Goal: Information Seeking & Learning: Learn about a topic

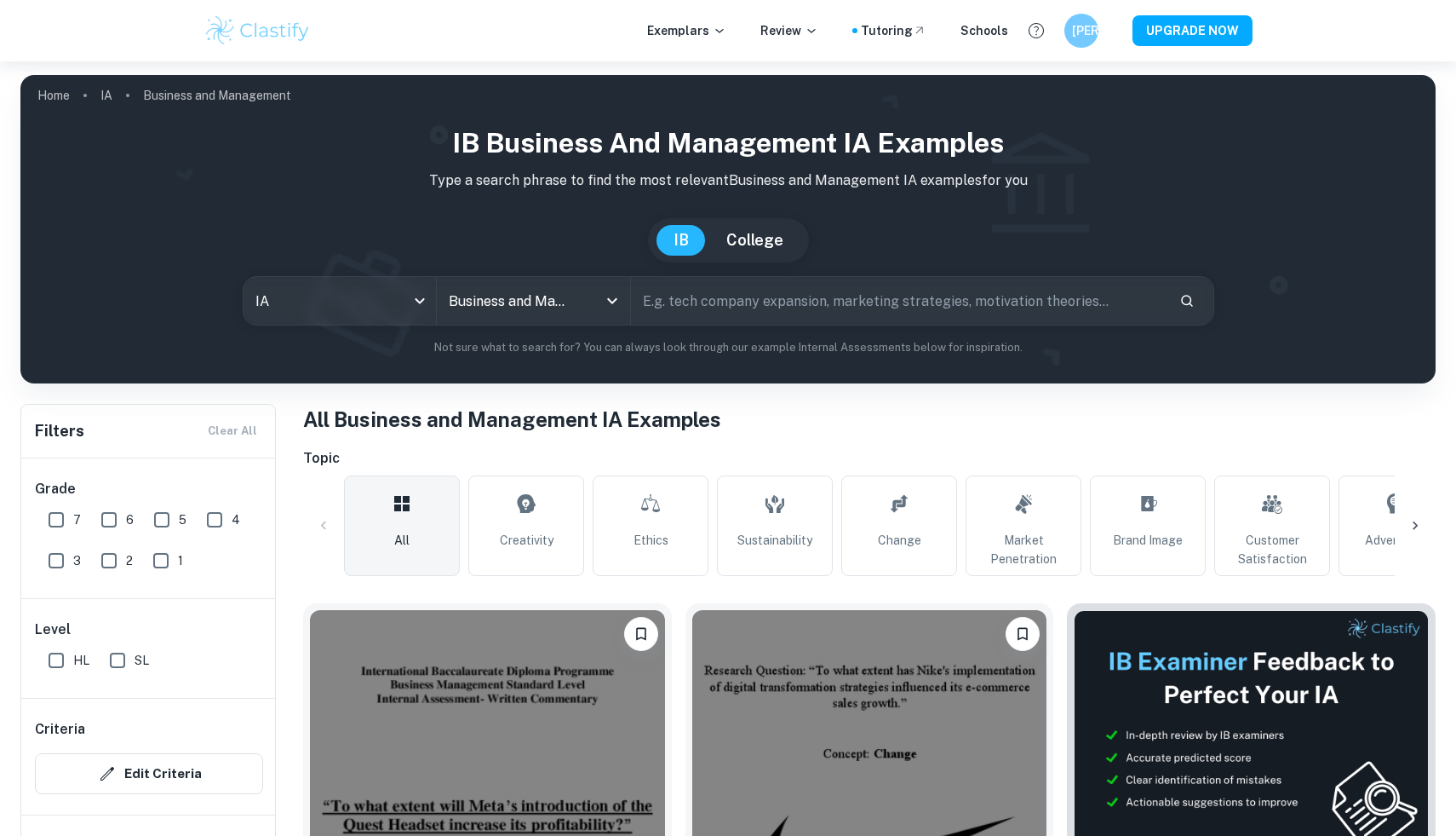
scroll to position [5186, 0]
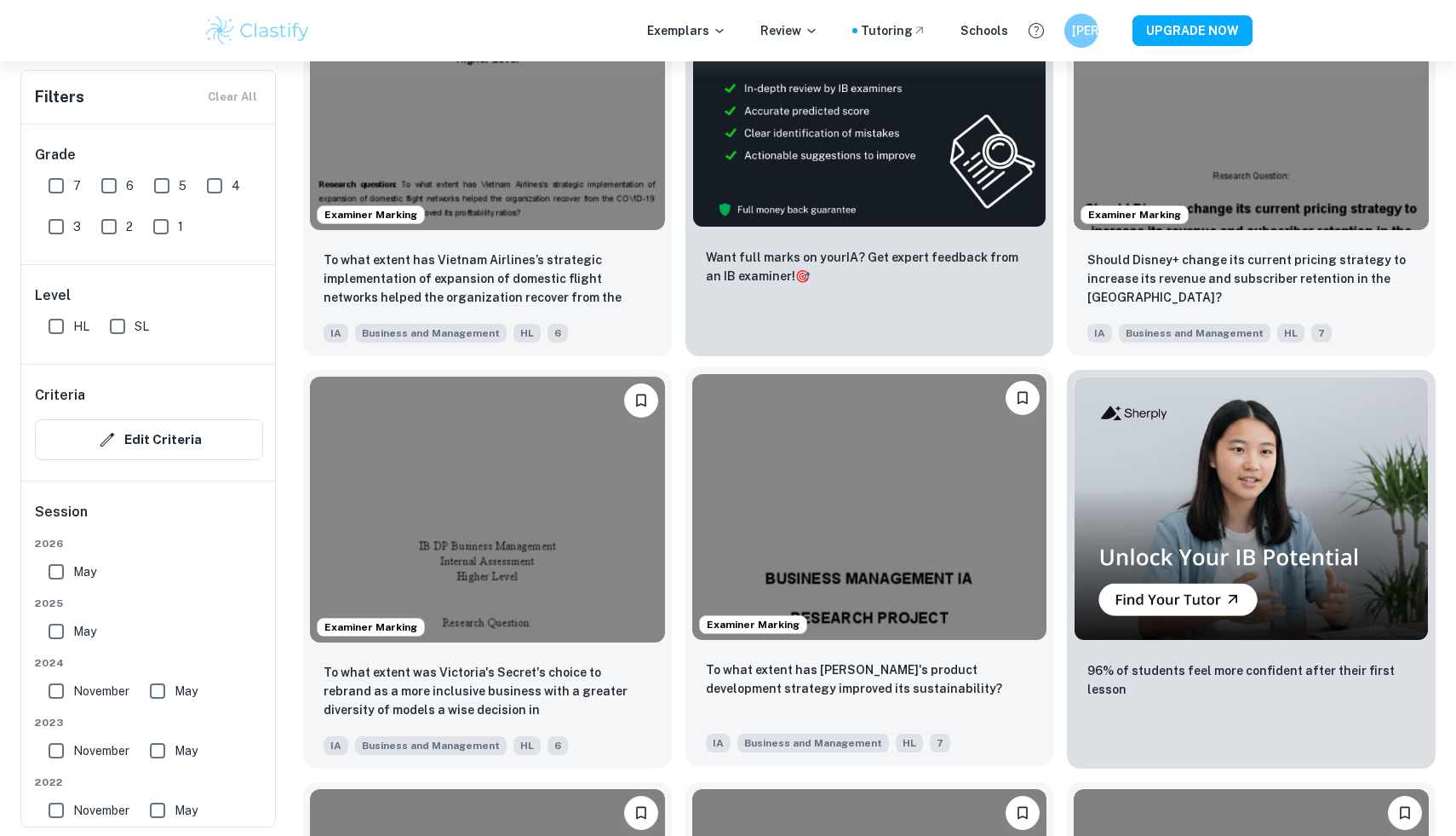
click at [764, 551] on img at bounding box center [870, 507] width 355 height 266
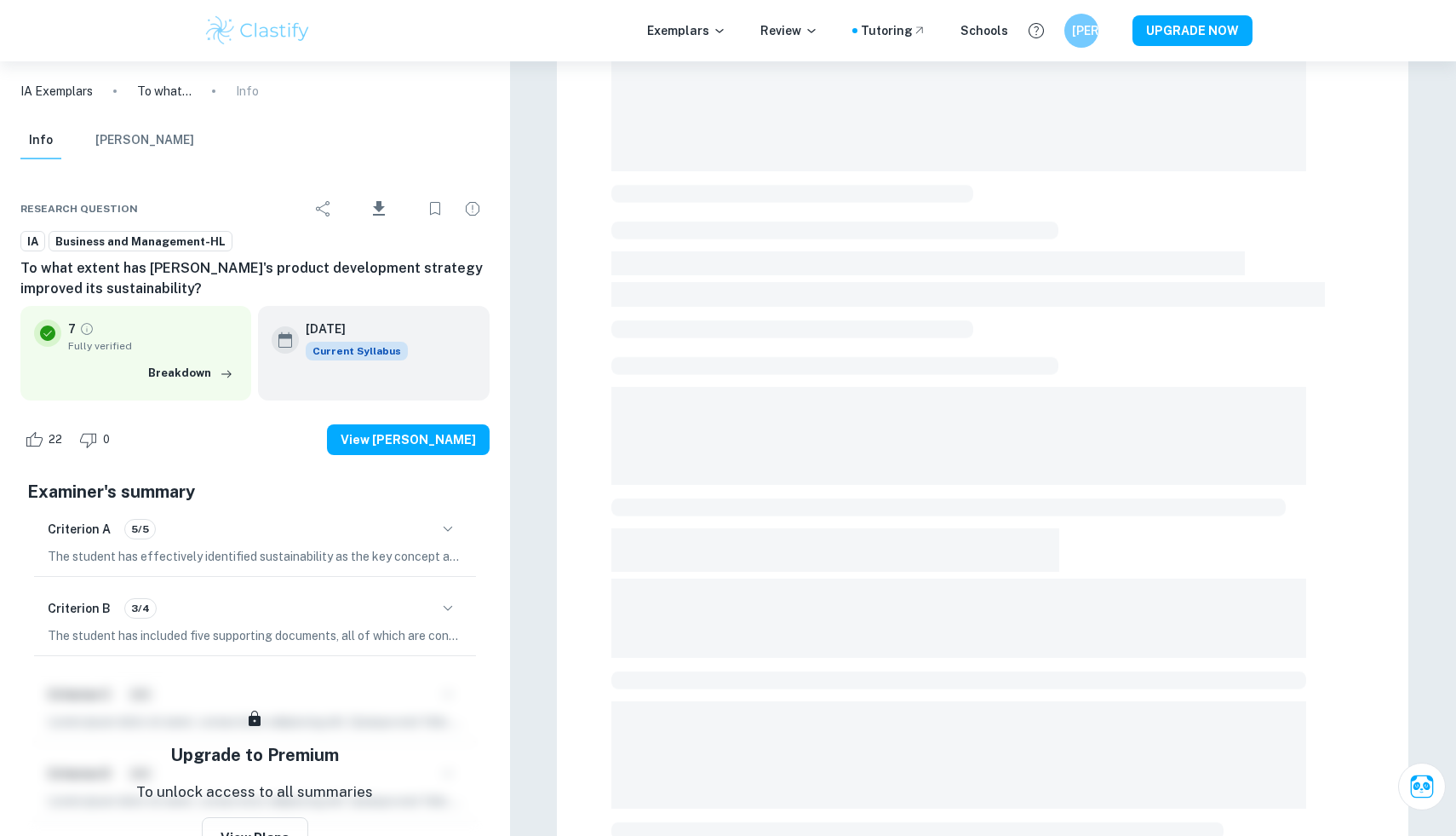
scroll to position [448, 0]
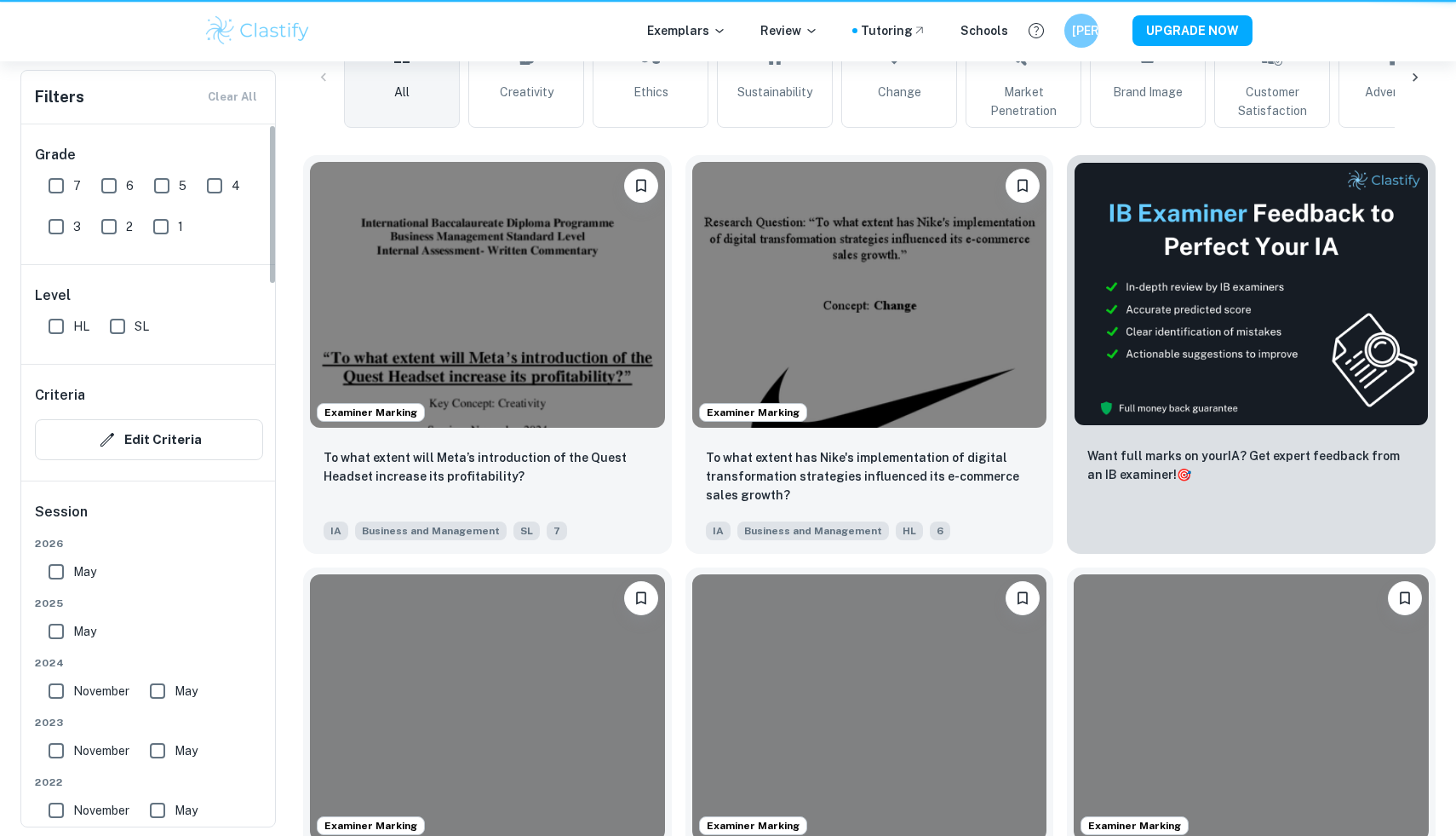
scroll to position [5186, 0]
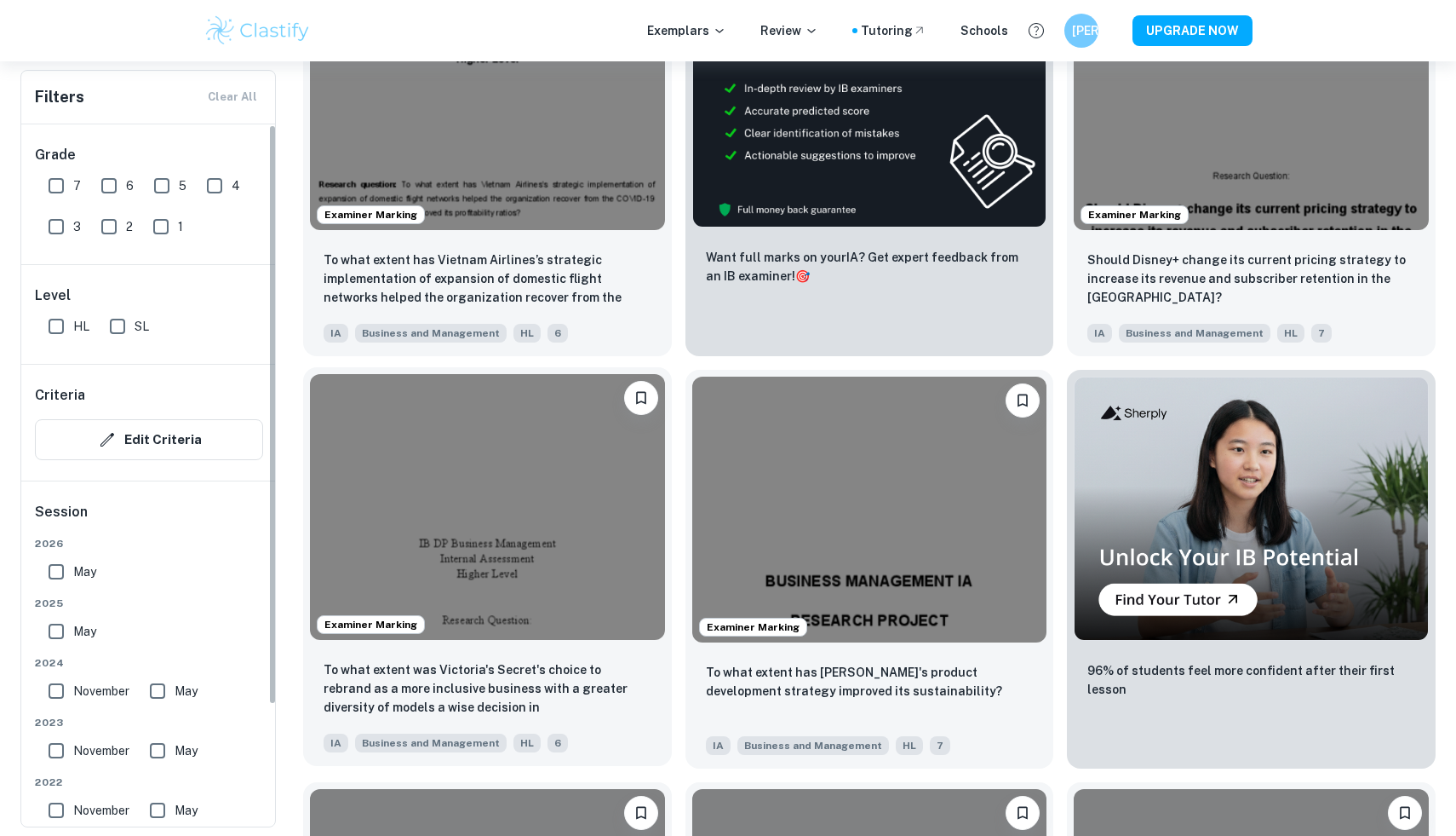
click at [443, 564] on img at bounding box center [487, 507] width 355 height 266
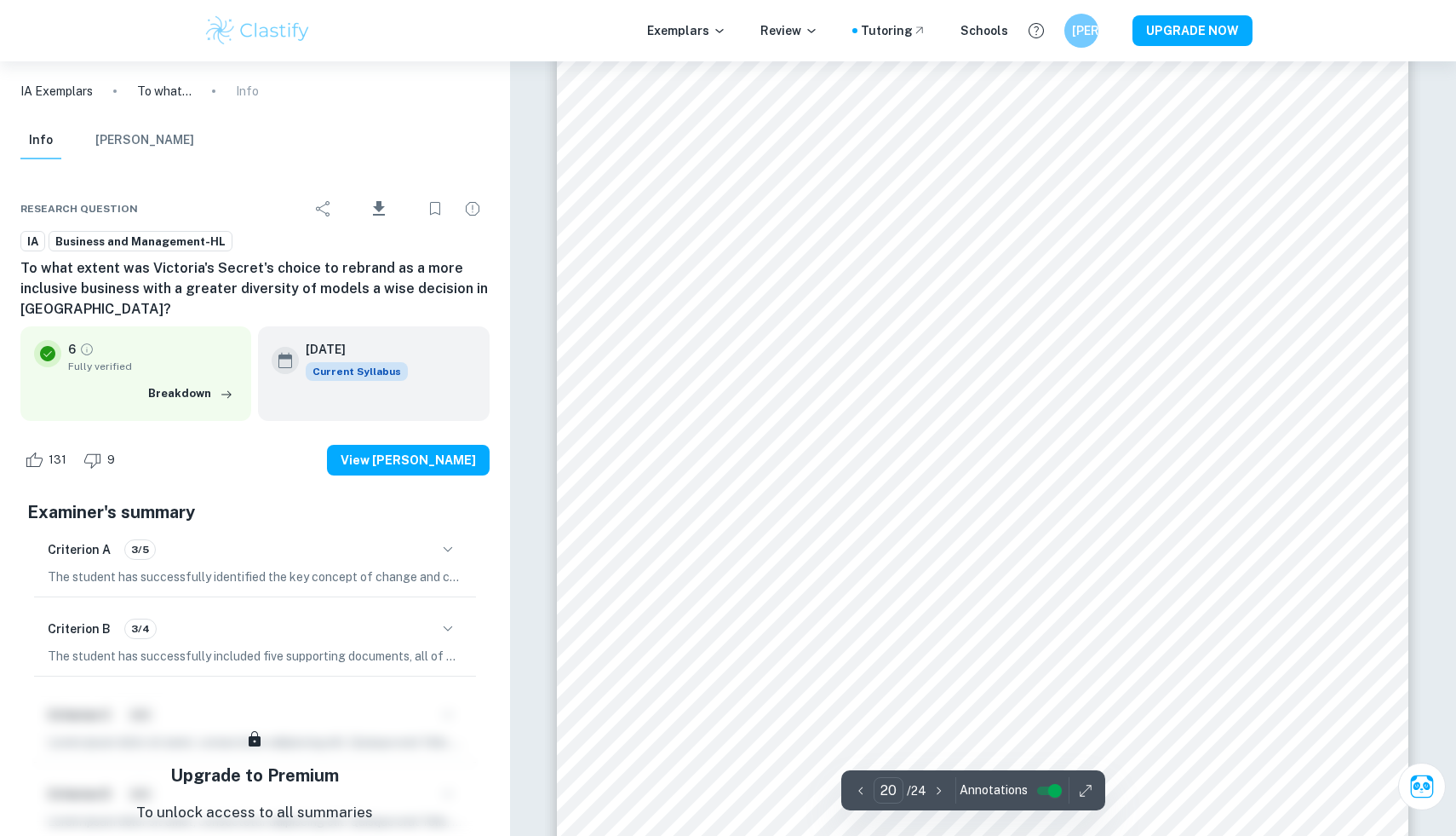
scroll to position [21729, 0]
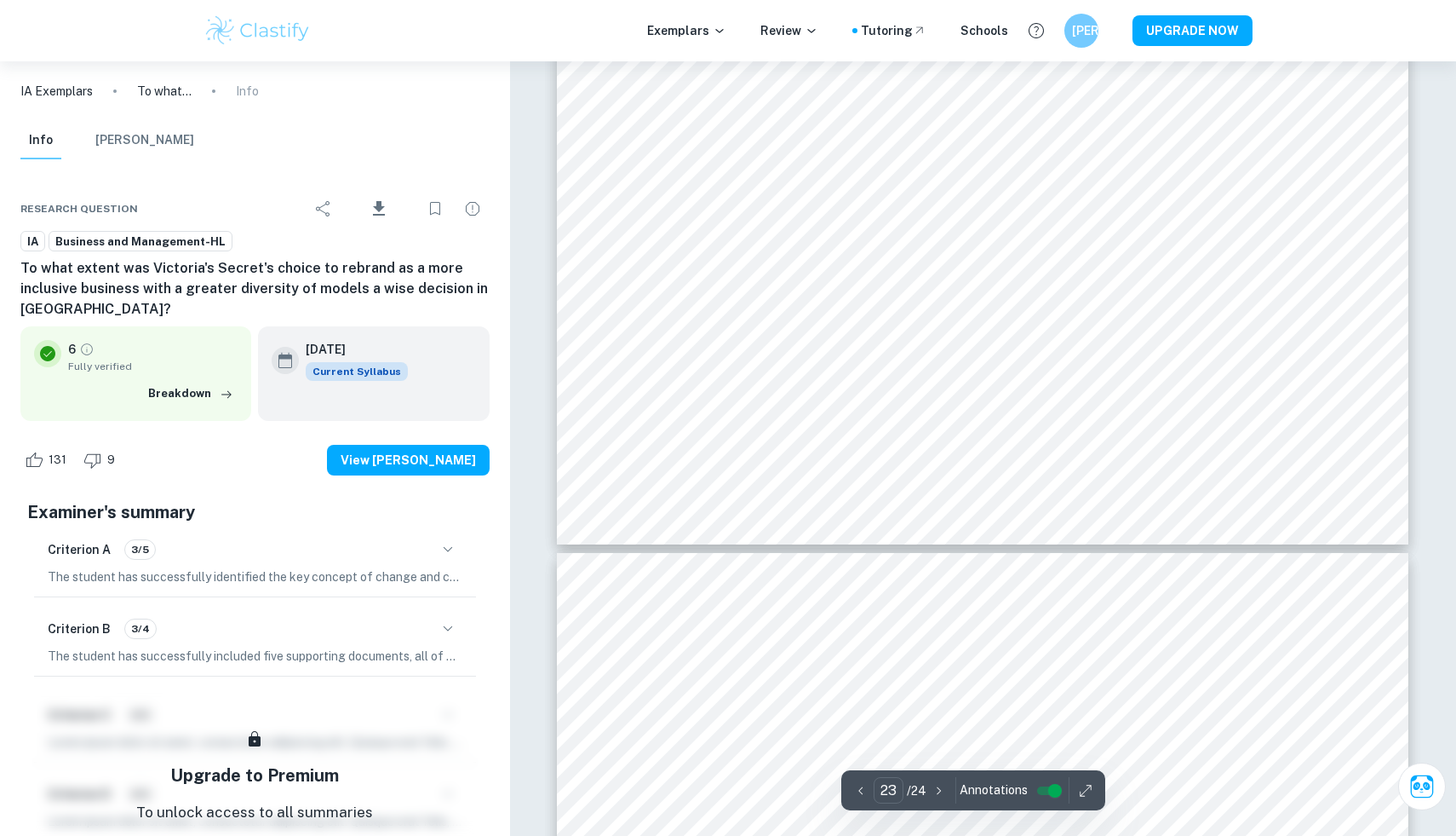
type input "24"
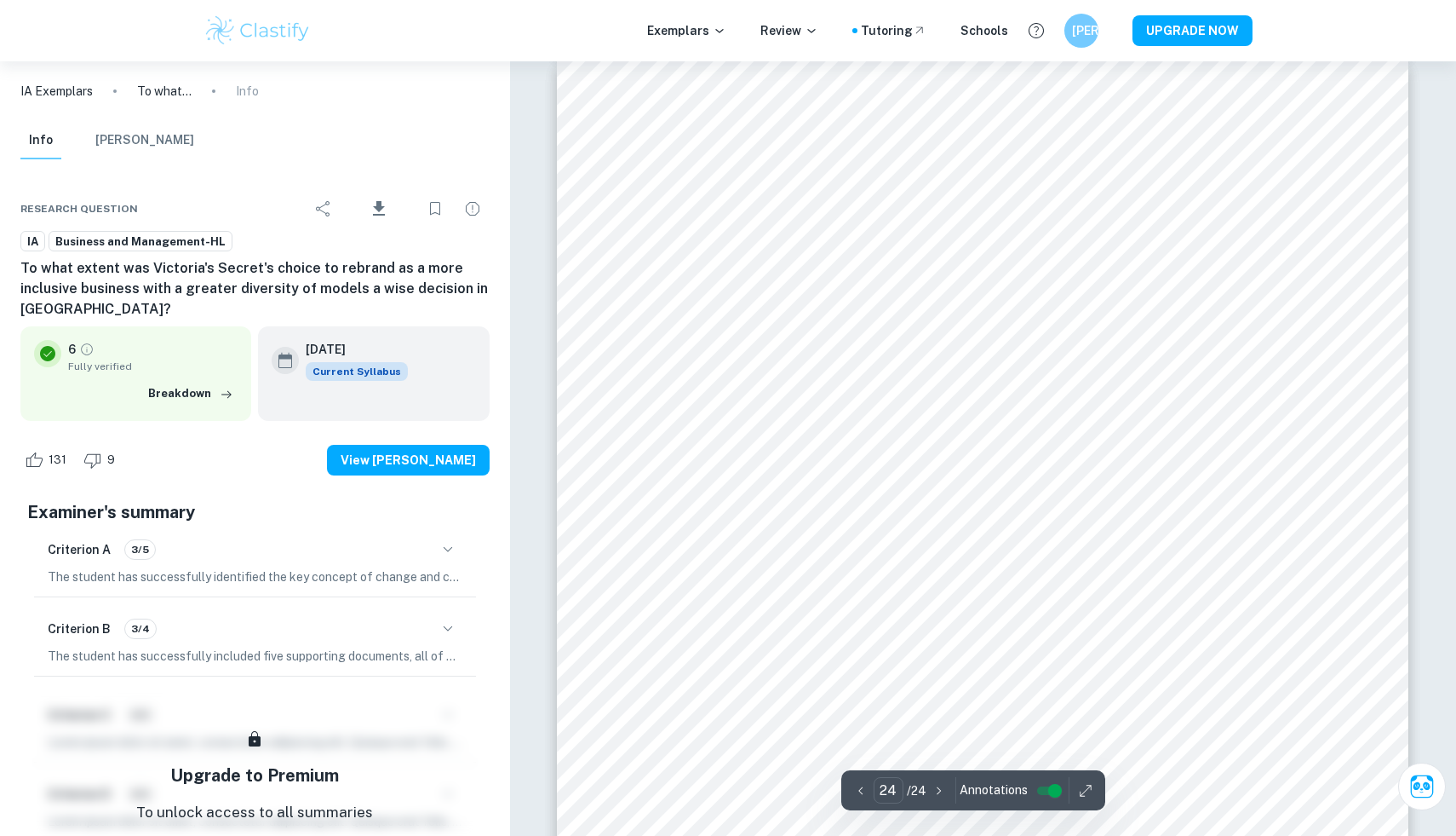
scroll to position [25974, 0]
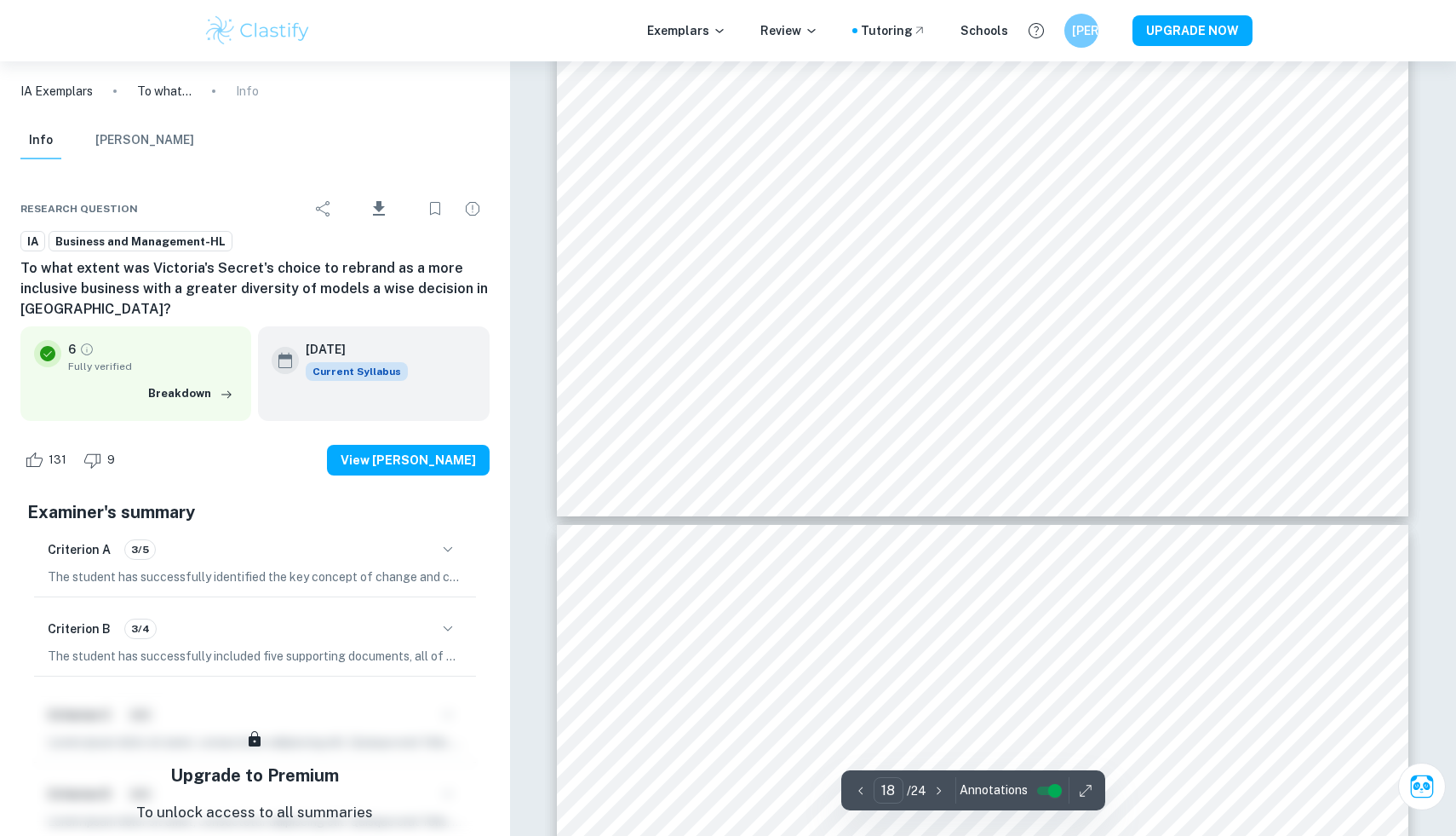
type input "17"
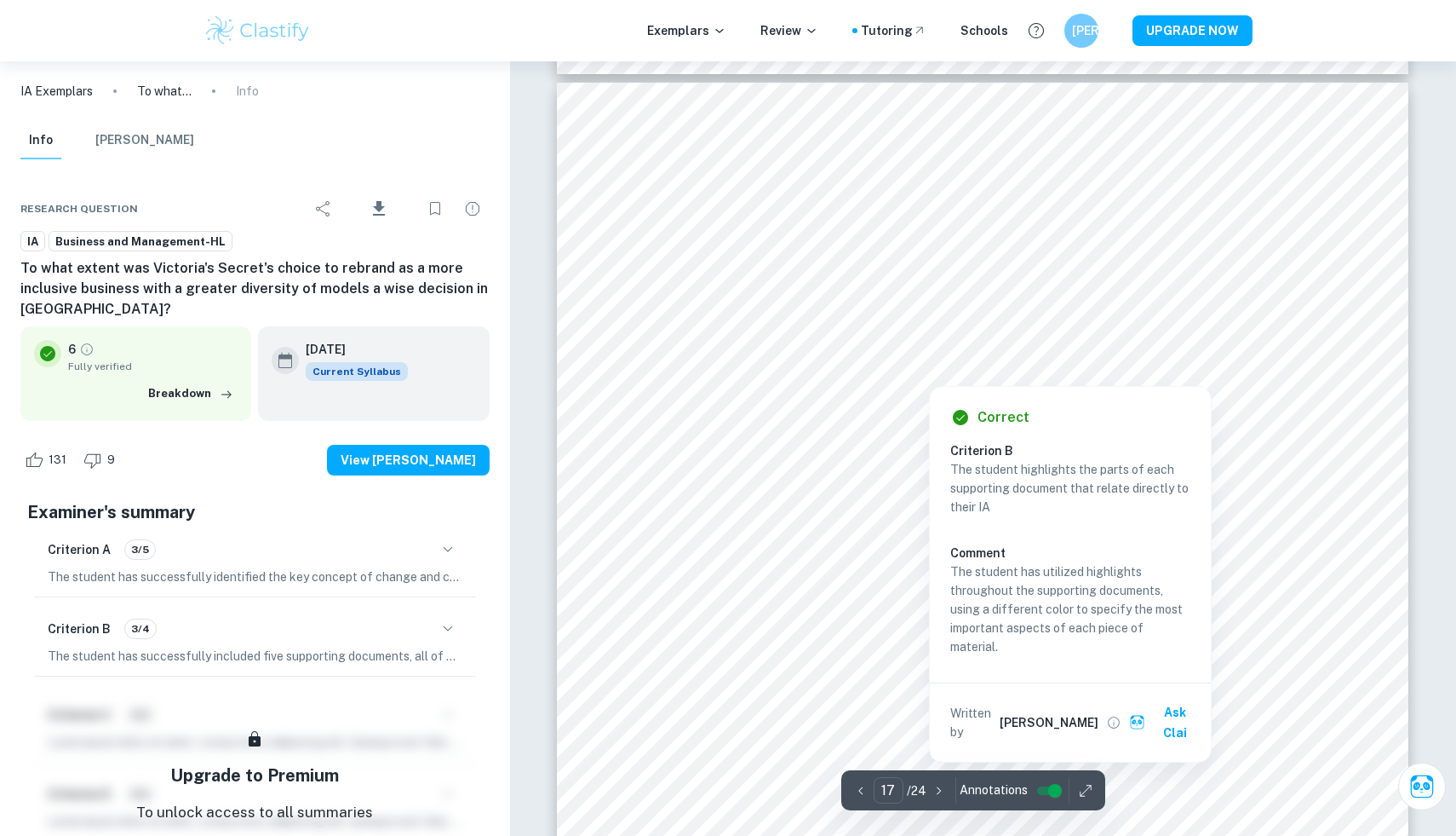
scroll to position [18315, 0]
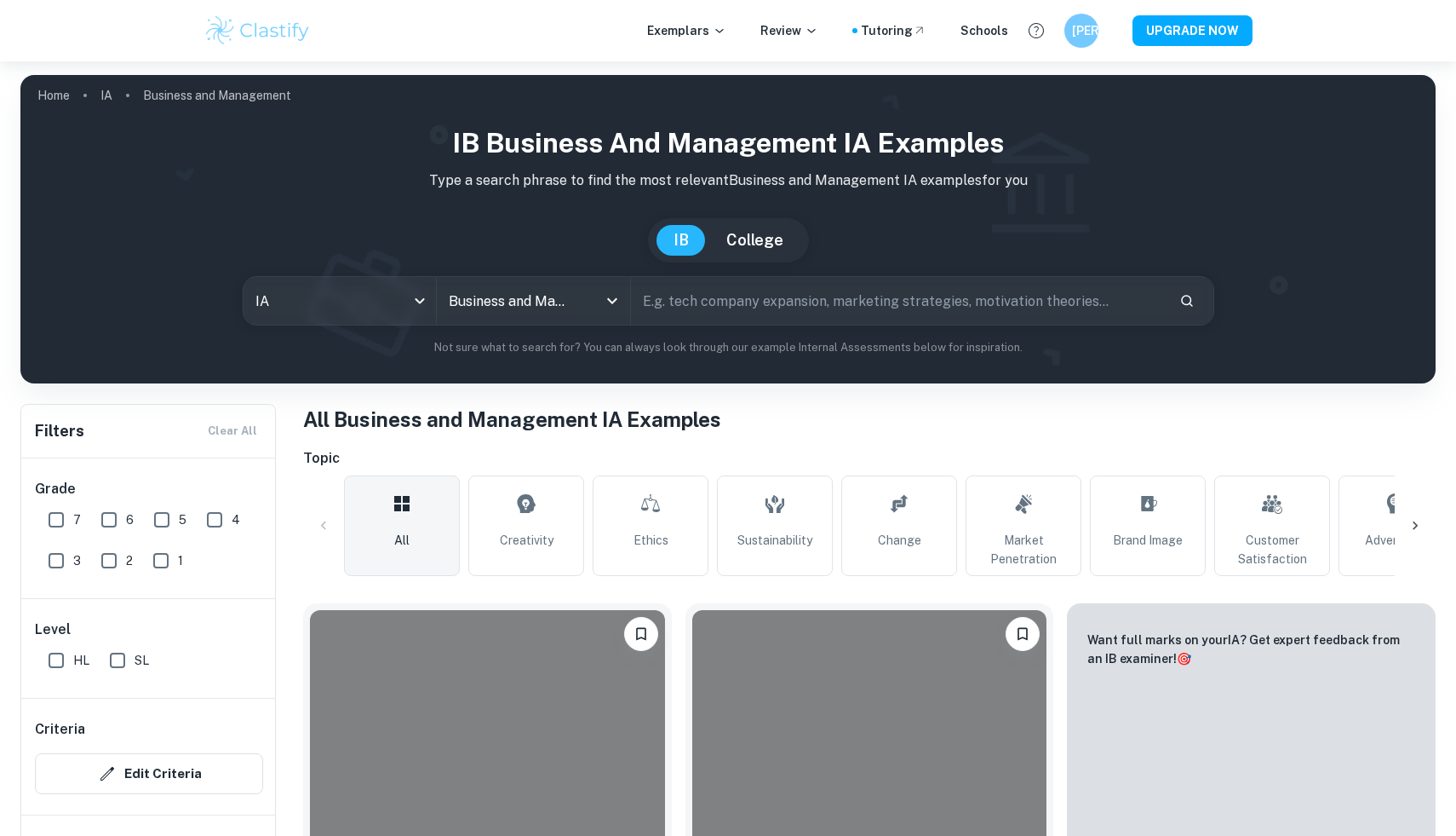
scroll to position [5186, 0]
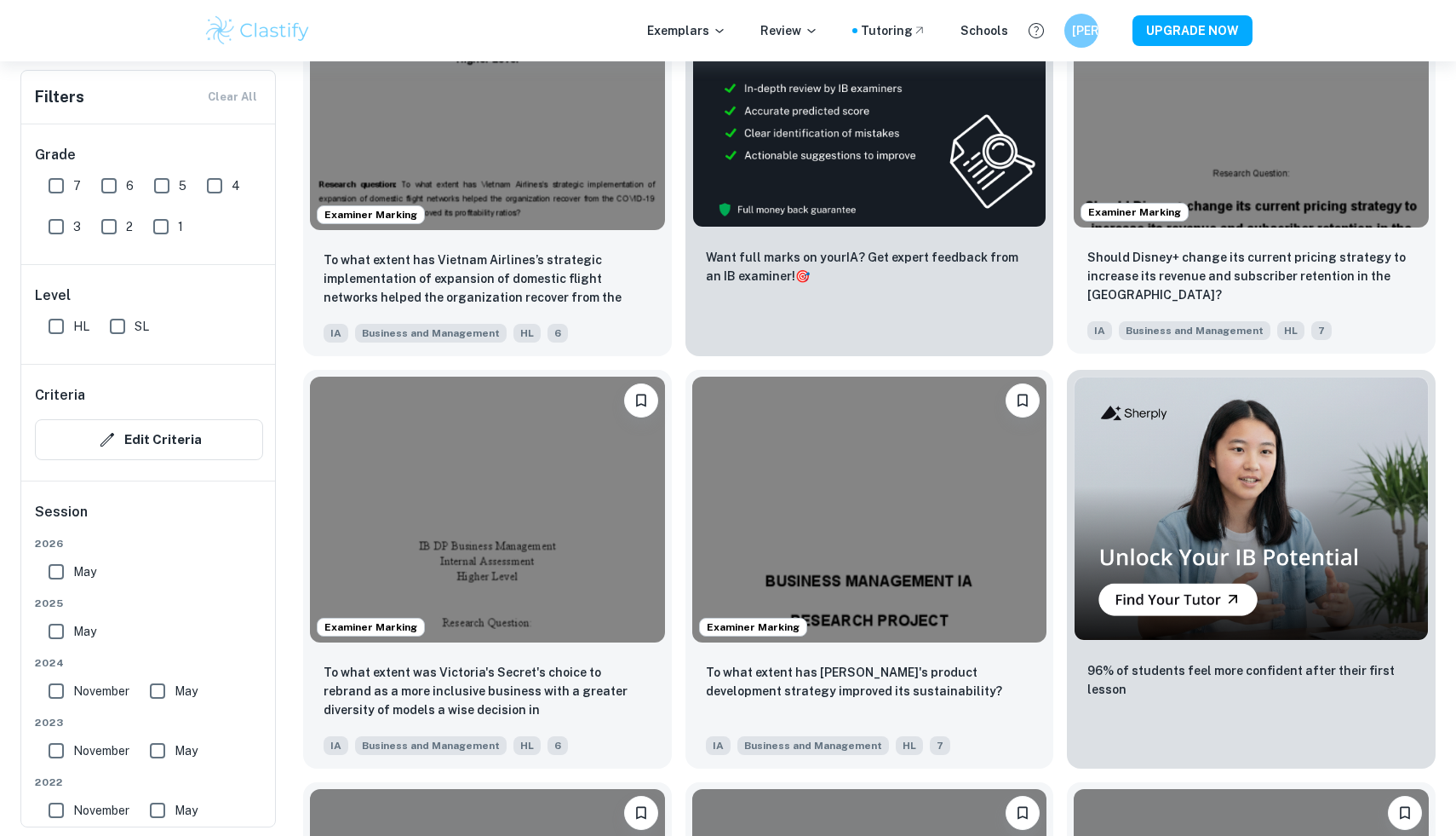
click at [1224, 285] on div "Should Disney+ change its current pricing strategy to increase its revenue and …" at bounding box center [1251, 277] width 328 height 58
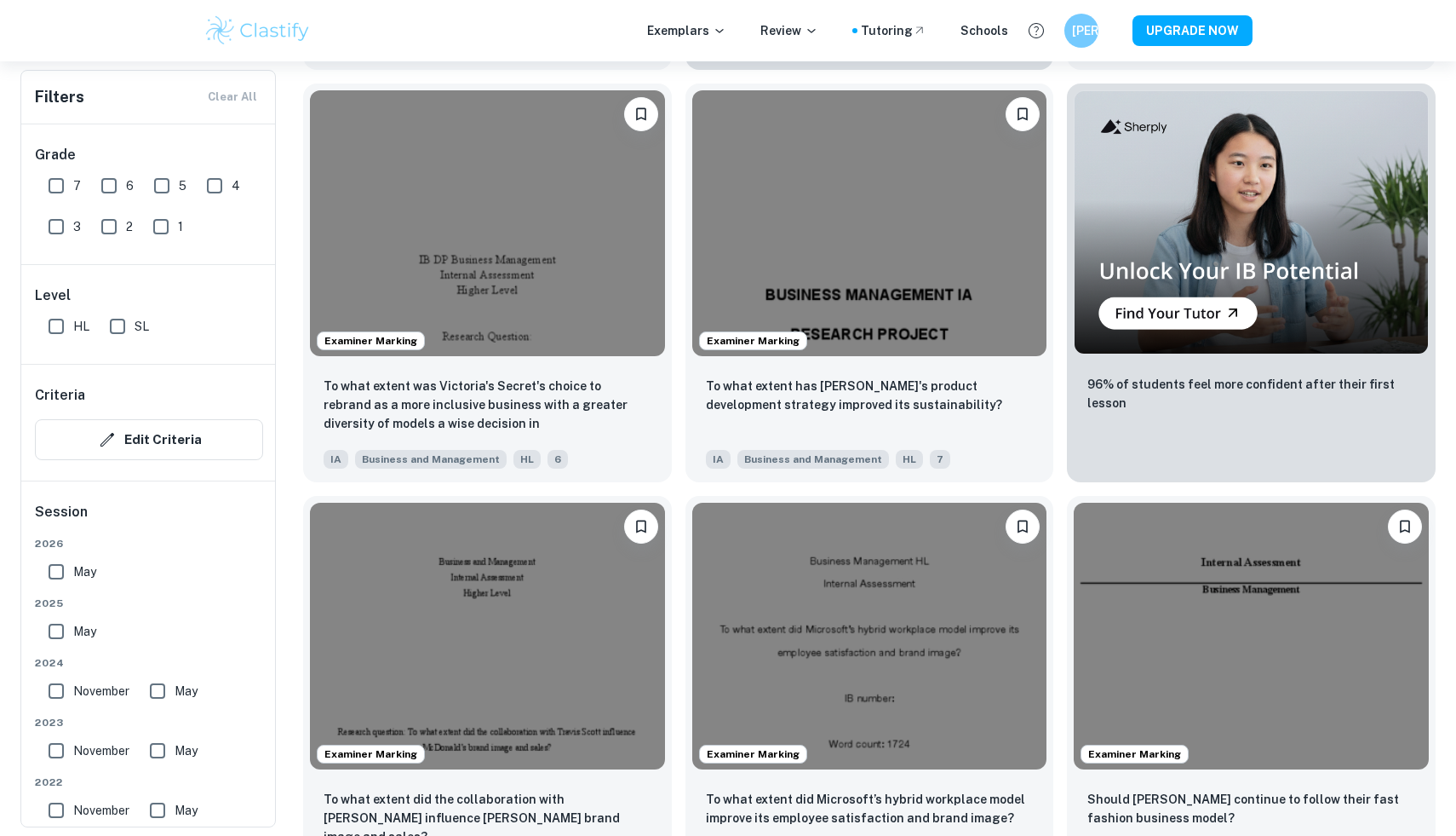
scroll to position [5840, 0]
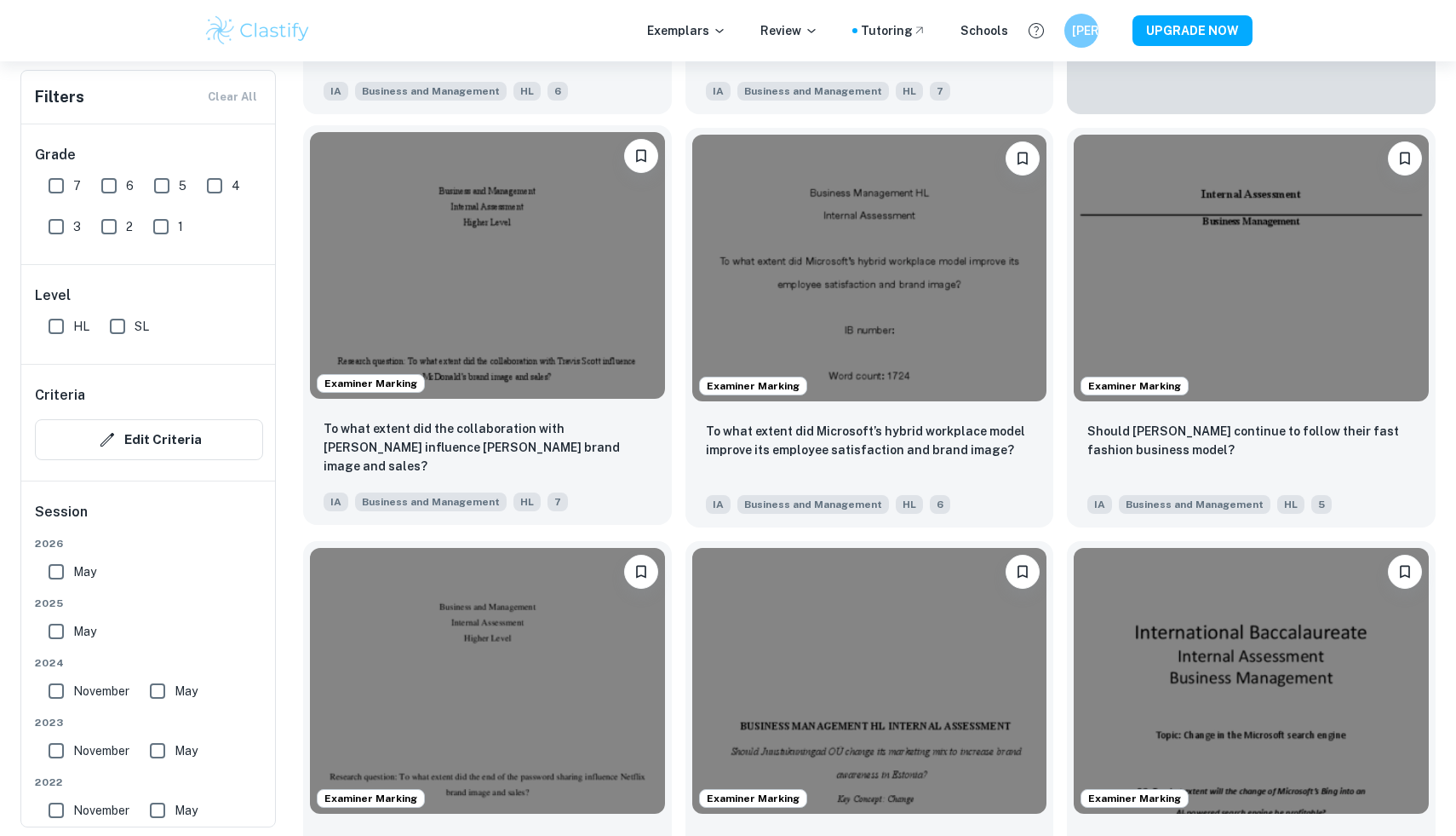
click at [454, 393] on img at bounding box center [487, 265] width 355 height 266
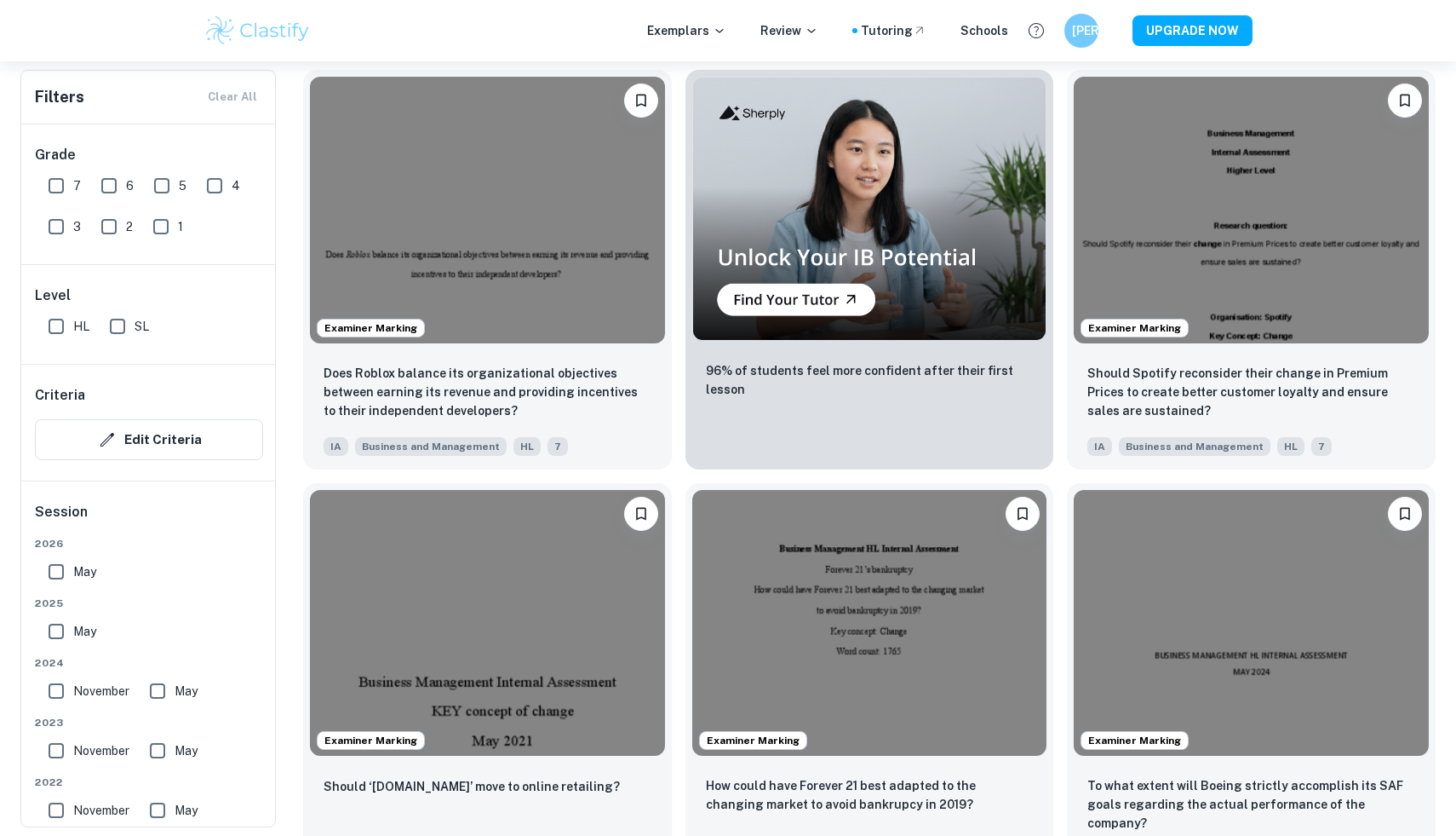
scroll to position [3302, 0]
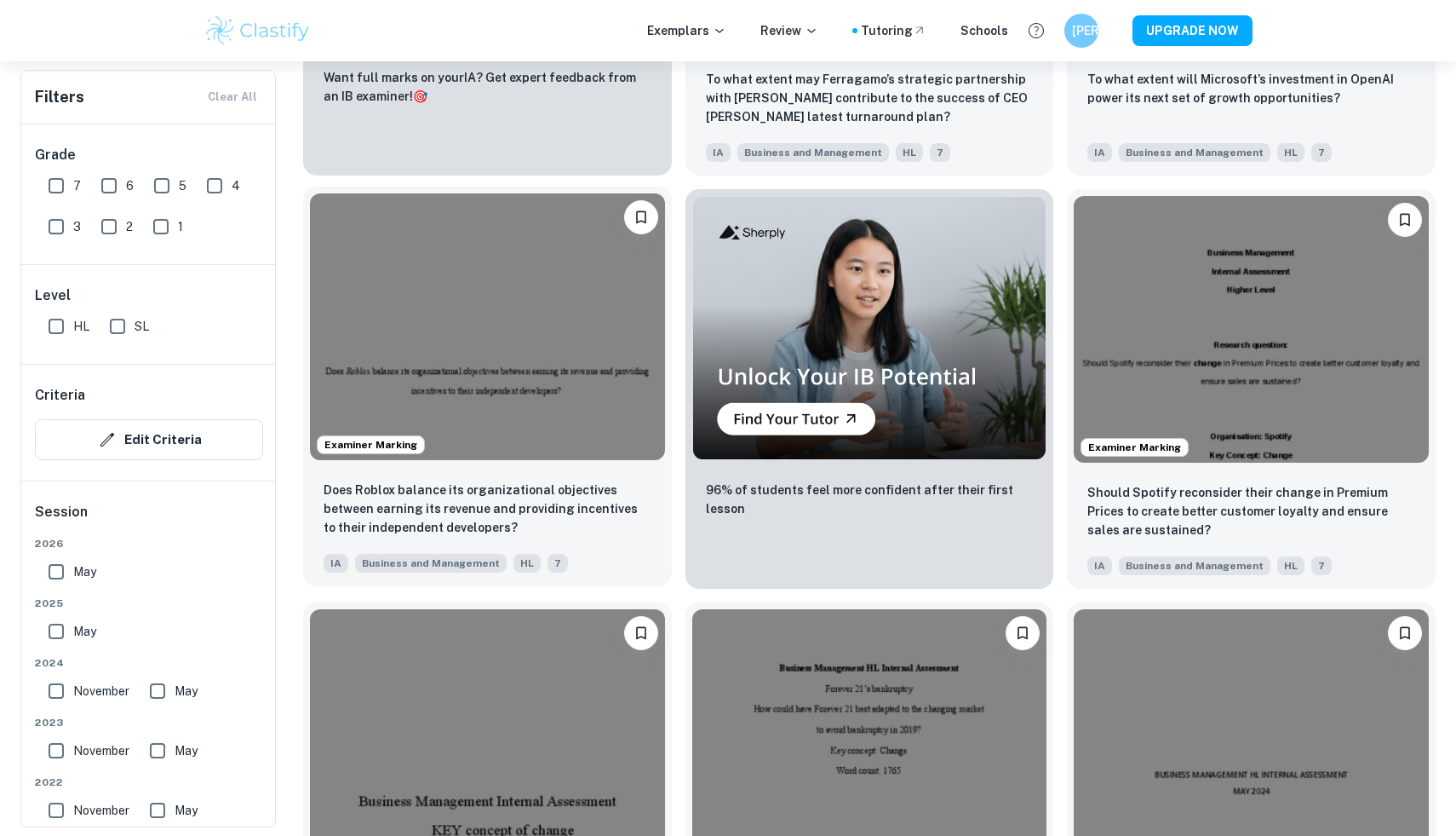
click at [561, 436] on img at bounding box center [487, 326] width 355 height 266
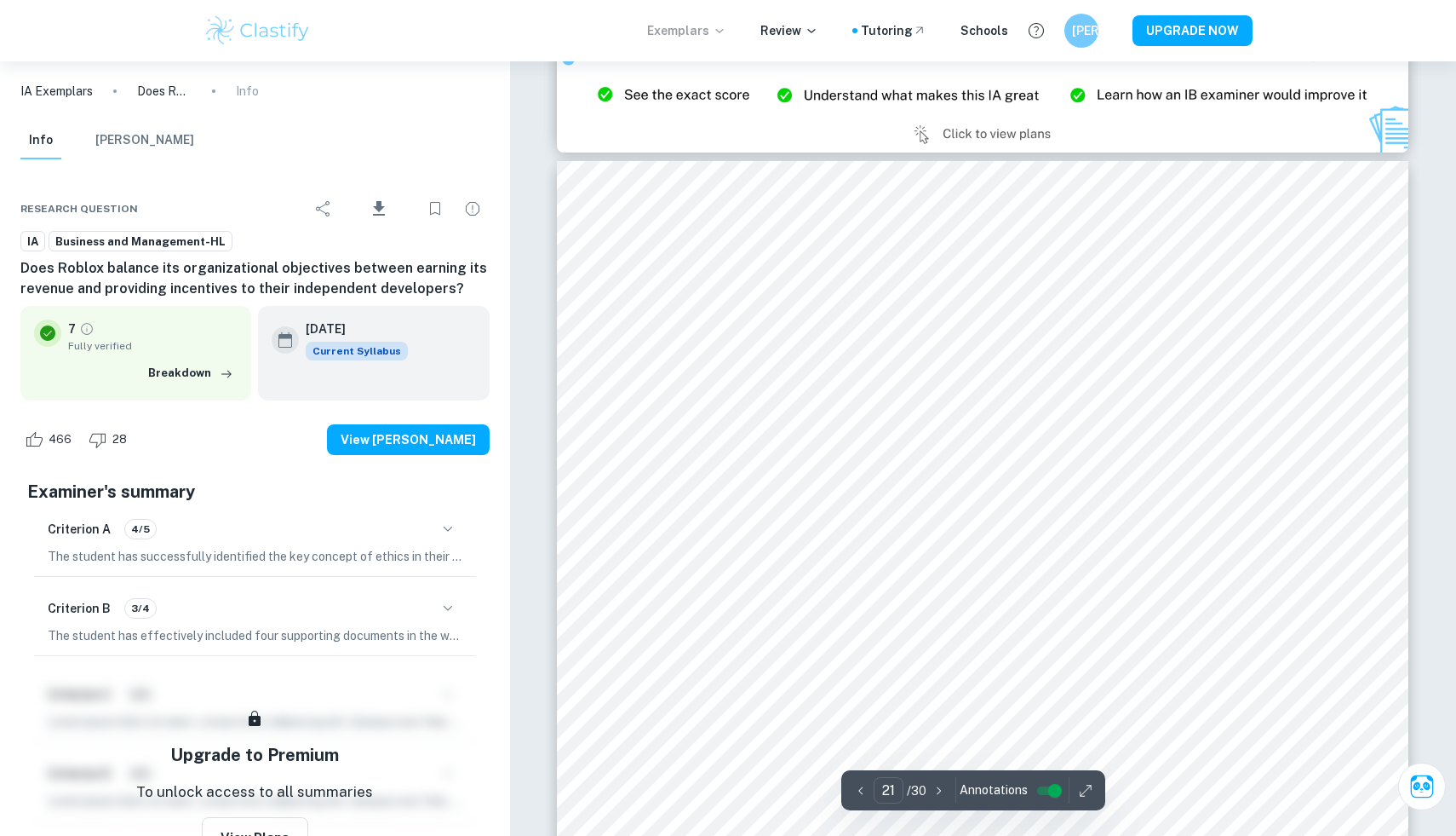
scroll to position [23467, 0]
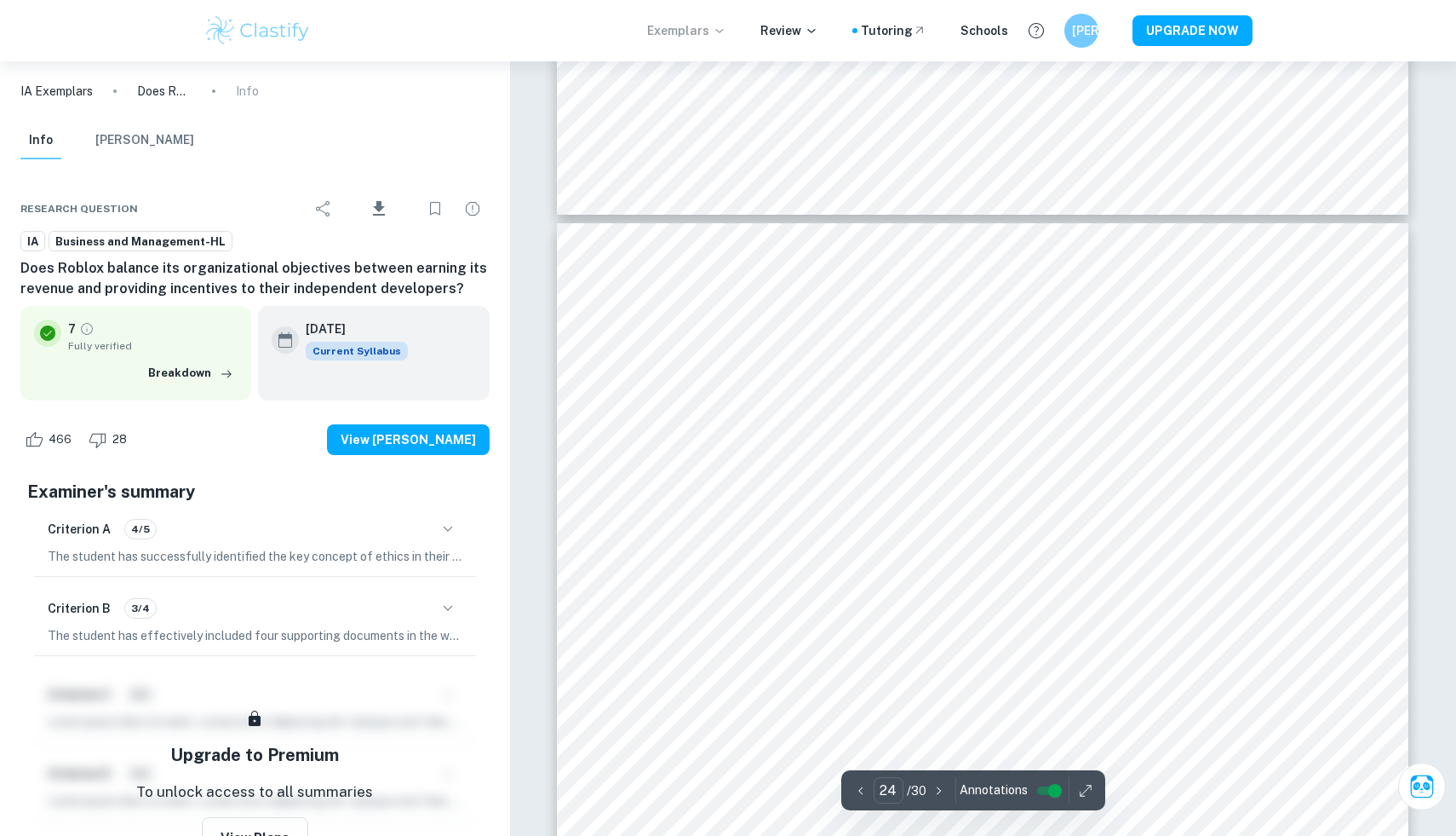
type input "23"
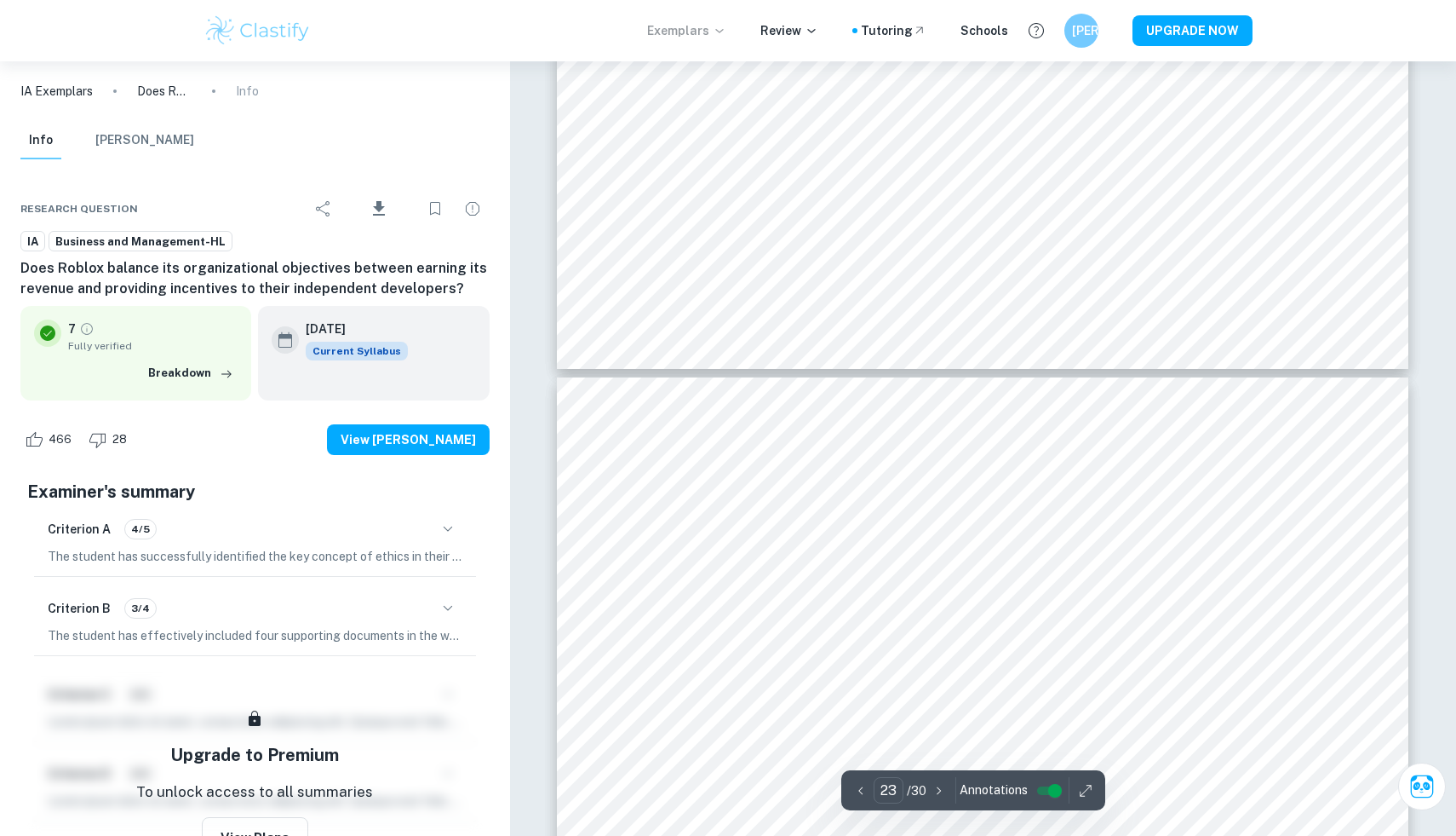
scroll to position [24817, 0]
